Goal: Navigation & Orientation: Find specific page/section

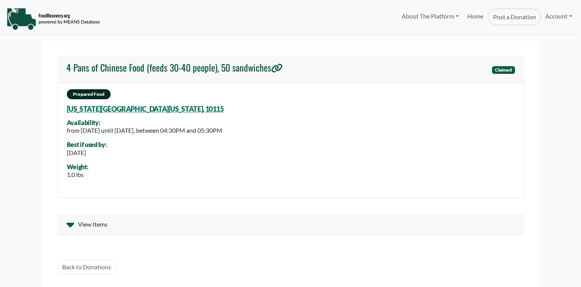
select select "Language Translate Widget"
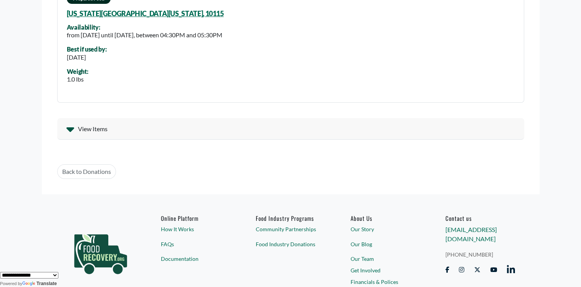
scroll to position [95, 0]
click at [103, 130] on span "View Items" at bounding box center [93, 128] width 30 height 9
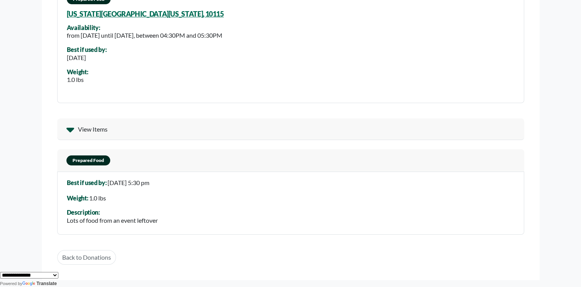
scroll to position [0, 0]
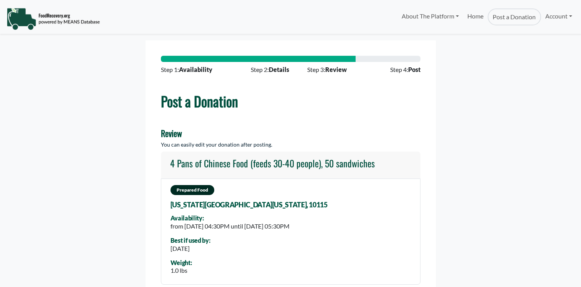
scroll to position [254, 0]
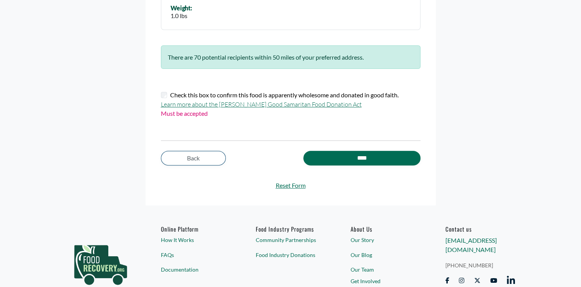
select select "Language Translate Widget"
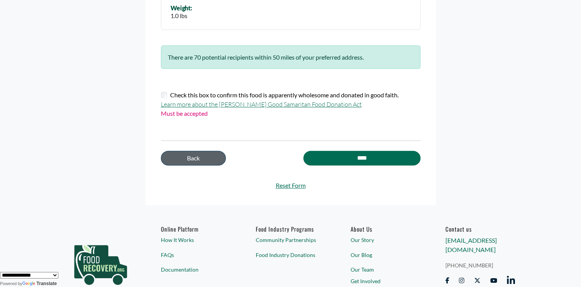
click at [187, 161] on link "Back" at bounding box center [193, 158] width 65 height 15
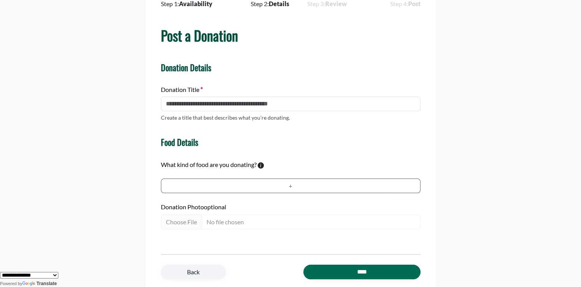
scroll to position [67, 0]
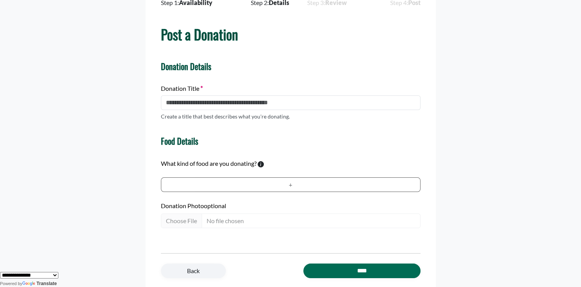
click at [198, 273] on div "**********" at bounding box center [290, 275] width 581 height 10
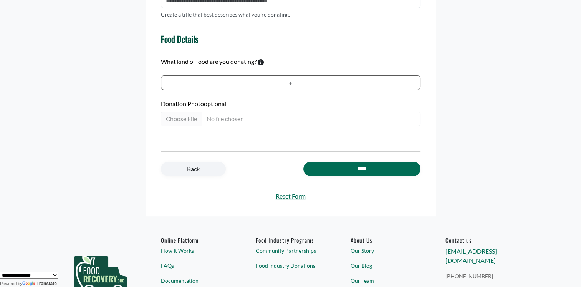
scroll to position [223, 0]
